Goal: Navigation & Orientation: Find specific page/section

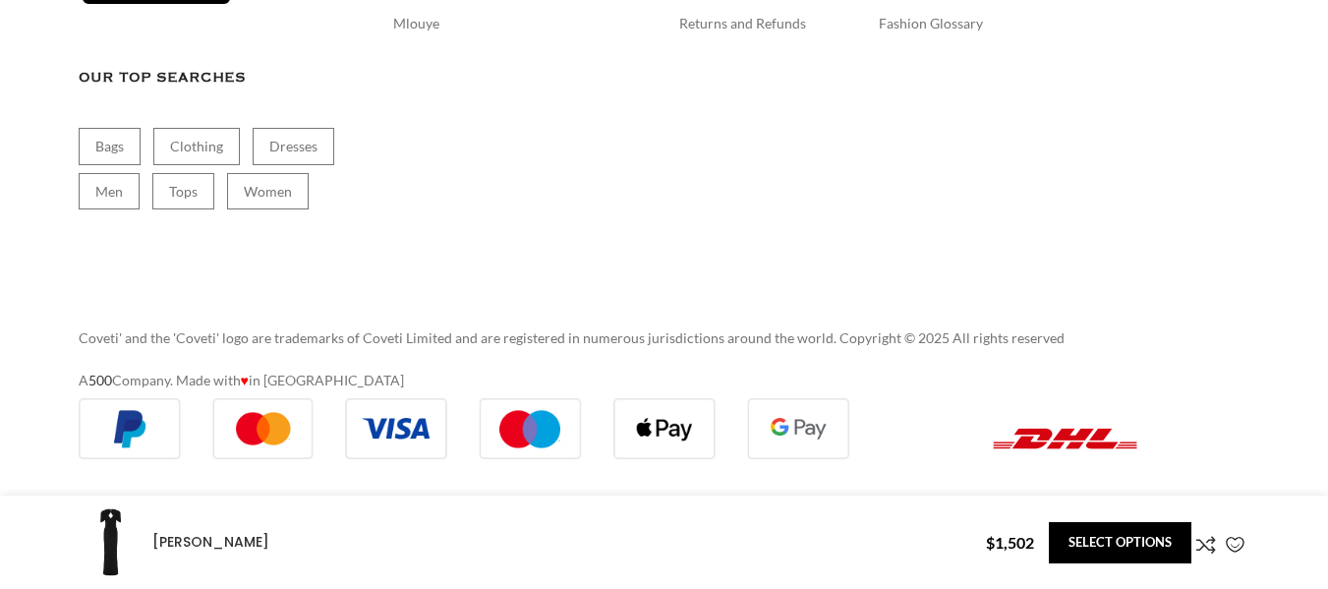
scroll to position [6047, 0]
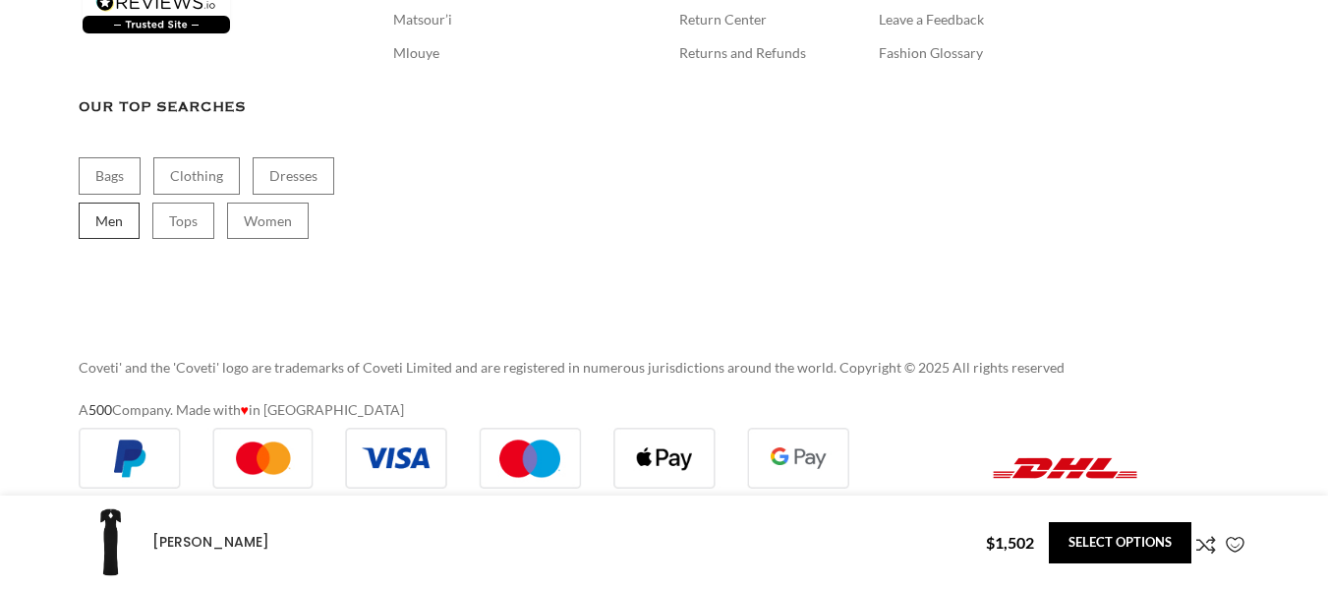
click at [93, 203] on link "Men" at bounding box center [109, 221] width 61 height 37
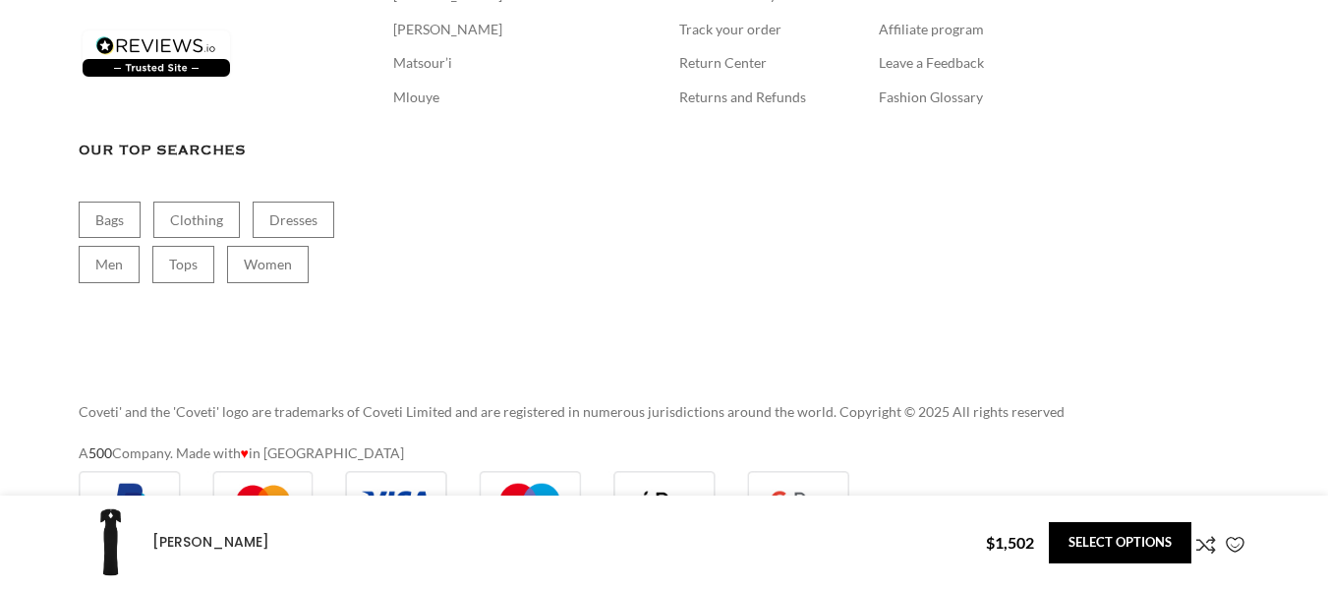
scroll to position [7381, 0]
